Goal: Find specific page/section: Find specific page/section

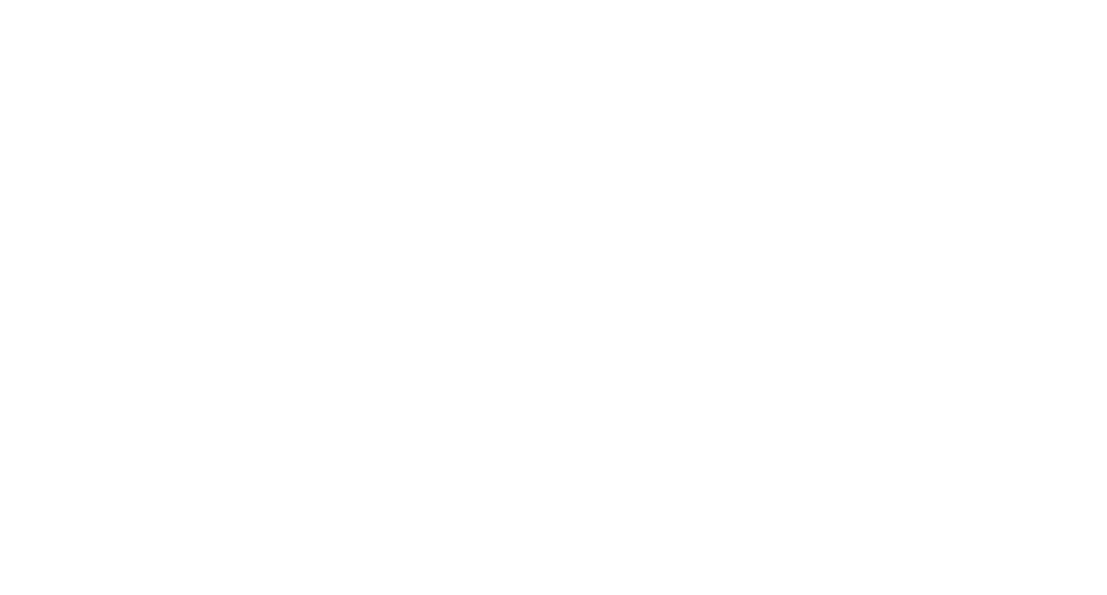
select select "*"
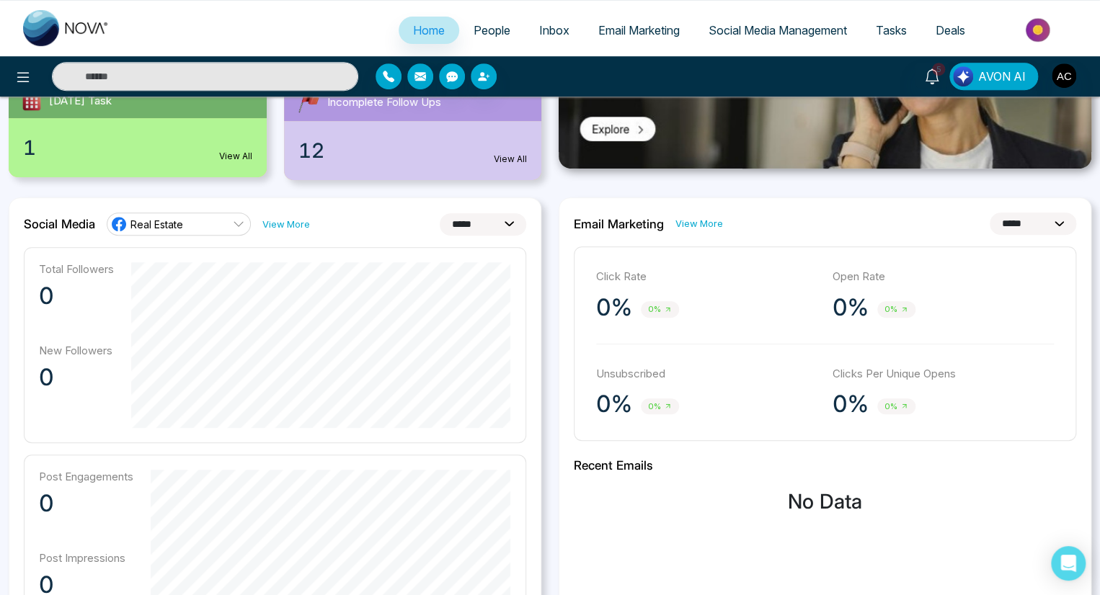
scroll to position [298, 0]
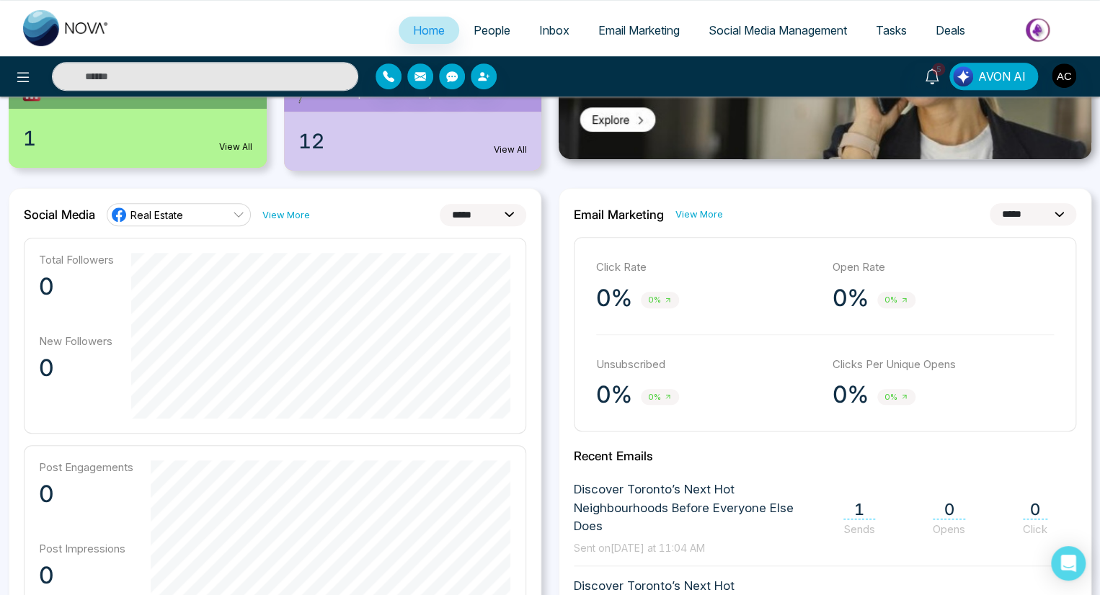
select select "**"
click at [697, 213] on link "View More" at bounding box center [699, 215] width 48 height 14
